Goal: Information Seeking & Learning: Check status

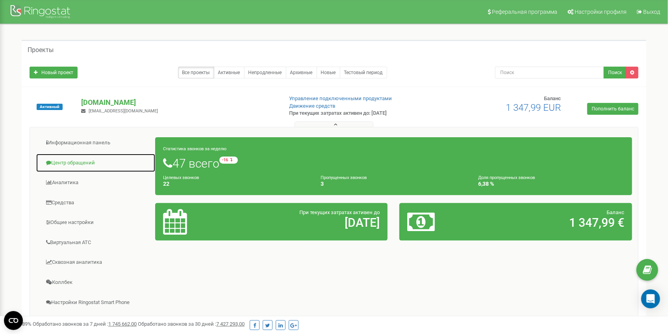
click at [68, 161] on link "Центр обращений" at bounding box center [96, 162] width 120 height 19
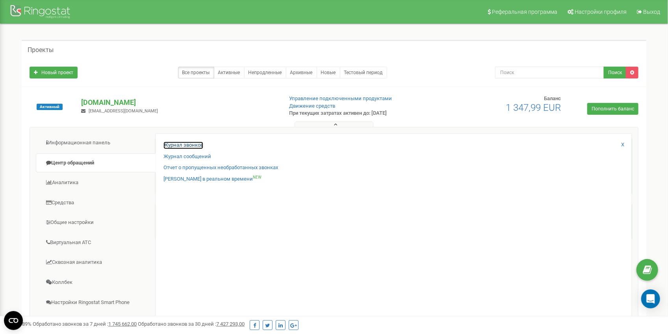
click at [191, 143] on link "Журнал звонков" at bounding box center [183, 144] width 40 height 7
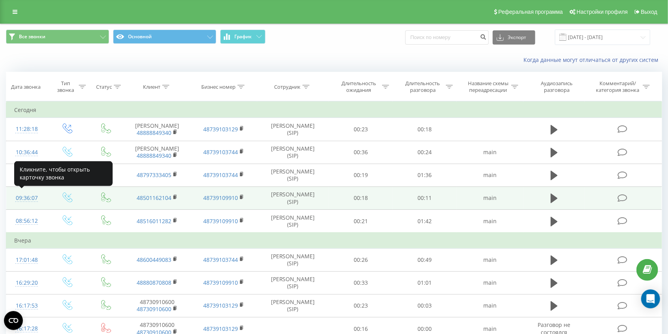
click at [21, 196] on div "09:36:07" at bounding box center [26, 197] width 25 height 15
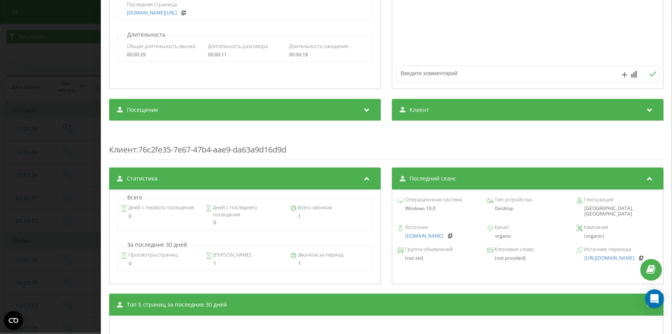
scroll to position [210, 0]
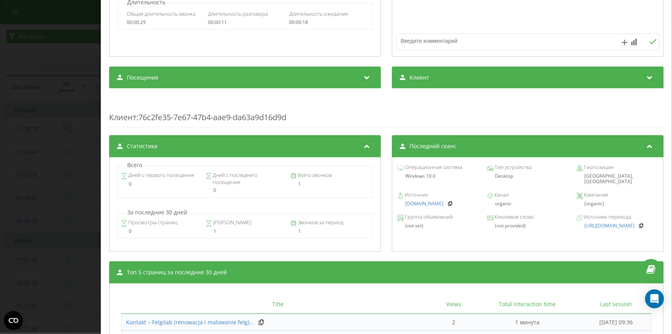
click at [11, 188] on div "Звонок : pl5_-1758612967.1556520 1 x - 00:11 00:00 00:00 Транскрипция Для анали…" at bounding box center [336, 167] width 672 height 334
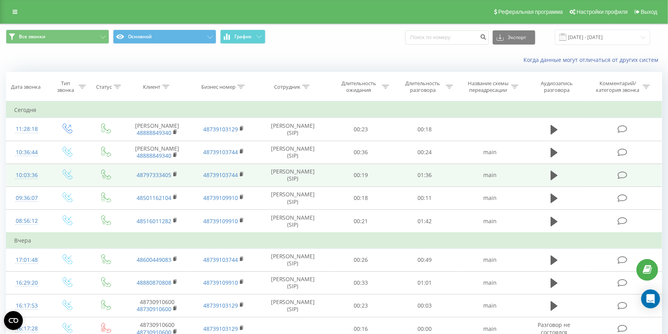
click at [24, 175] on div "10:03:36" at bounding box center [26, 174] width 25 height 15
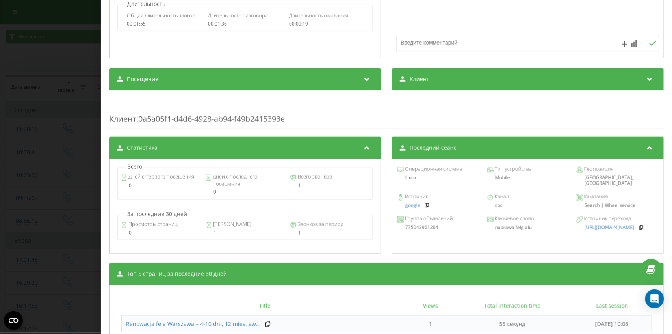
scroll to position [210, 0]
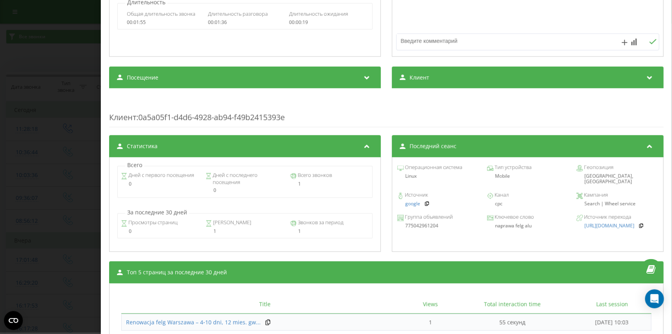
click at [9, 206] on div "Звонок : pl5_-1758614616.1561509 1 x - 01:37 00:00 00:00 Транскрипция Для анали…" at bounding box center [336, 167] width 672 height 334
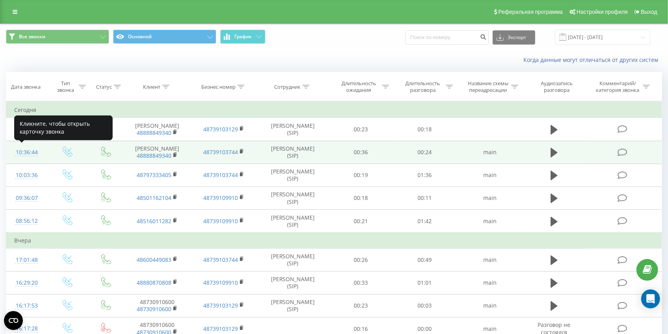
click at [22, 150] on div "10:36:44" at bounding box center [26, 152] width 25 height 15
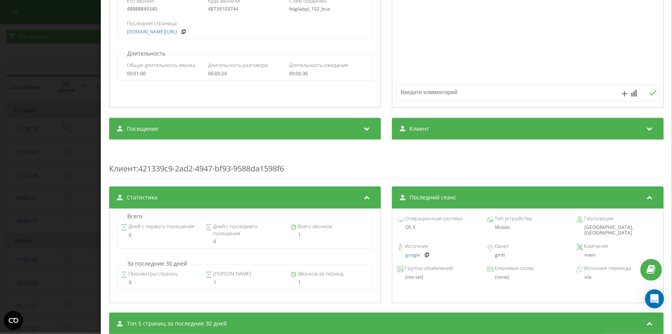
scroll to position [210, 0]
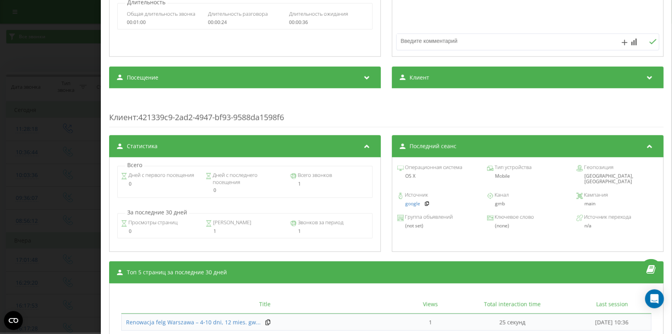
click at [0, 234] on div "Звонок : pl4_-1758616604.6202025 1 x - 00:24 00:00 00:00 Транскрипция Для анали…" at bounding box center [336, 167] width 672 height 334
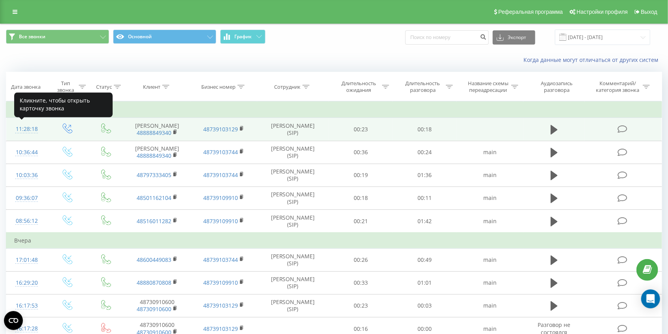
click at [28, 127] on div "11:28:18" at bounding box center [26, 128] width 25 height 15
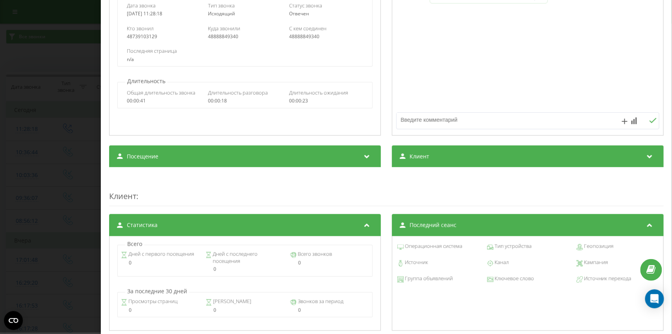
scroll to position [210, 0]
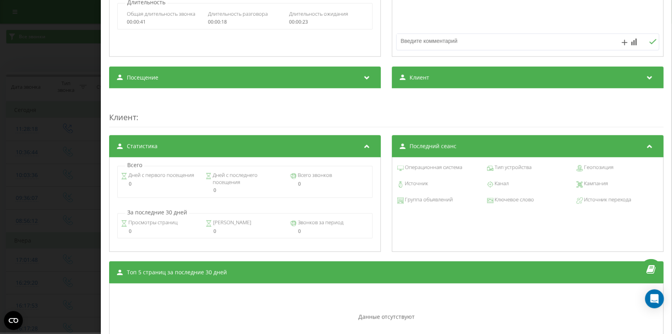
click at [27, 230] on div "Звонок : pl5_-1758619698.1593007 1 x - 00:18 00:00 00:00 Транскрипция Для анали…" at bounding box center [336, 167] width 672 height 334
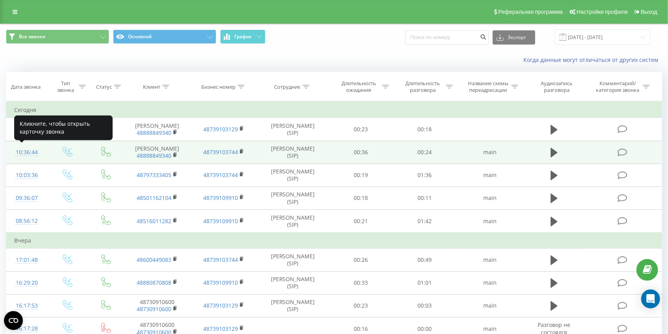
click at [24, 149] on div "10:36:44" at bounding box center [26, 152] width 25 height 15
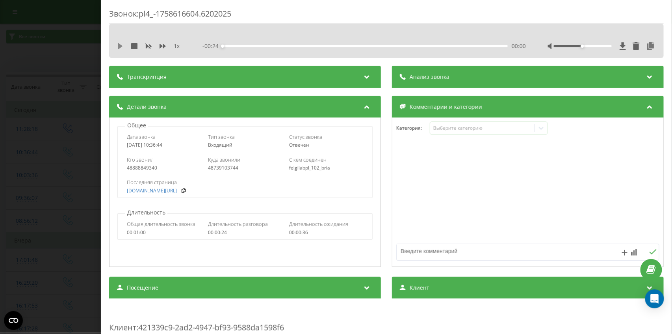
click at [120, 46] on icon at bounding box center [120, 46] width 5 height 6
click at [41, 104] on div "Звонок : pl4_-1758616604.6202025 1 x 00:00 00:24 00:24 Транскрипция Для анализа…" at bounding box center [336, 167] width 672 height 334
